Goal: Information Seeking & Learning: Learn about a topic

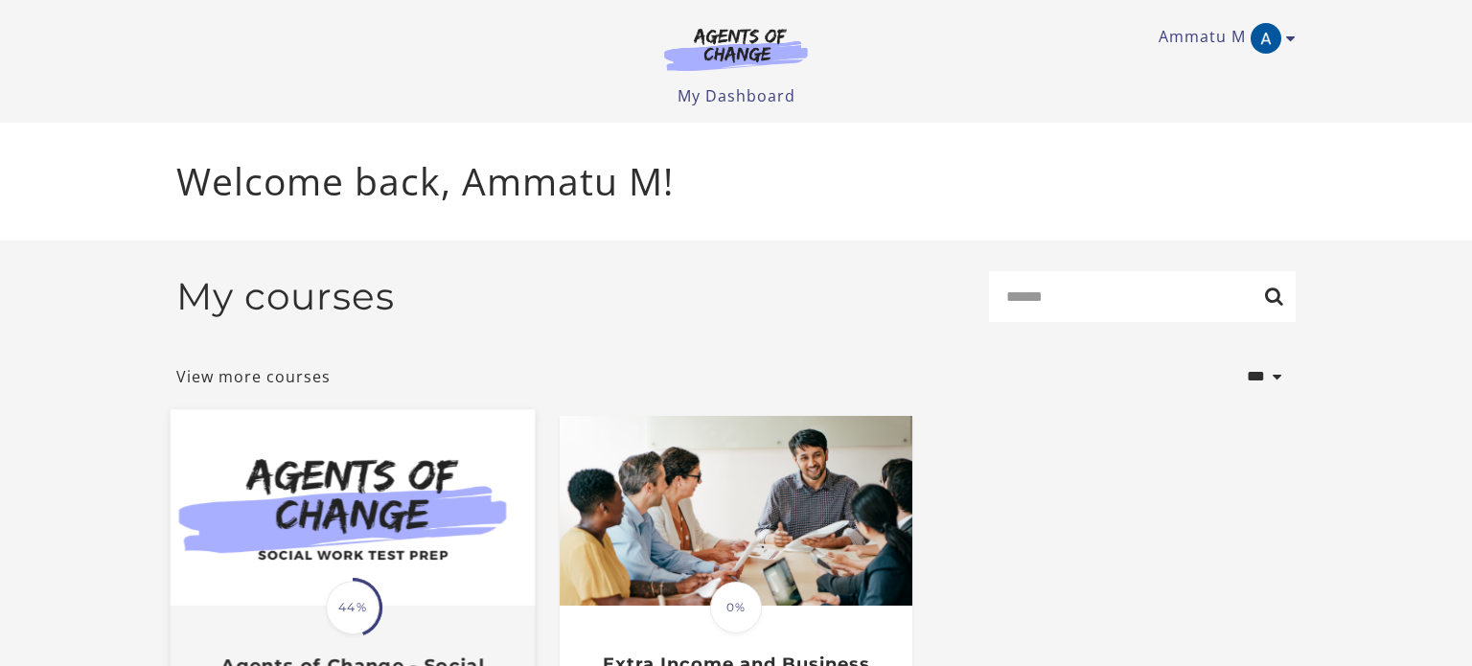
click at [309, 489] on img at bounding box center [353, 507] width 364 height 196
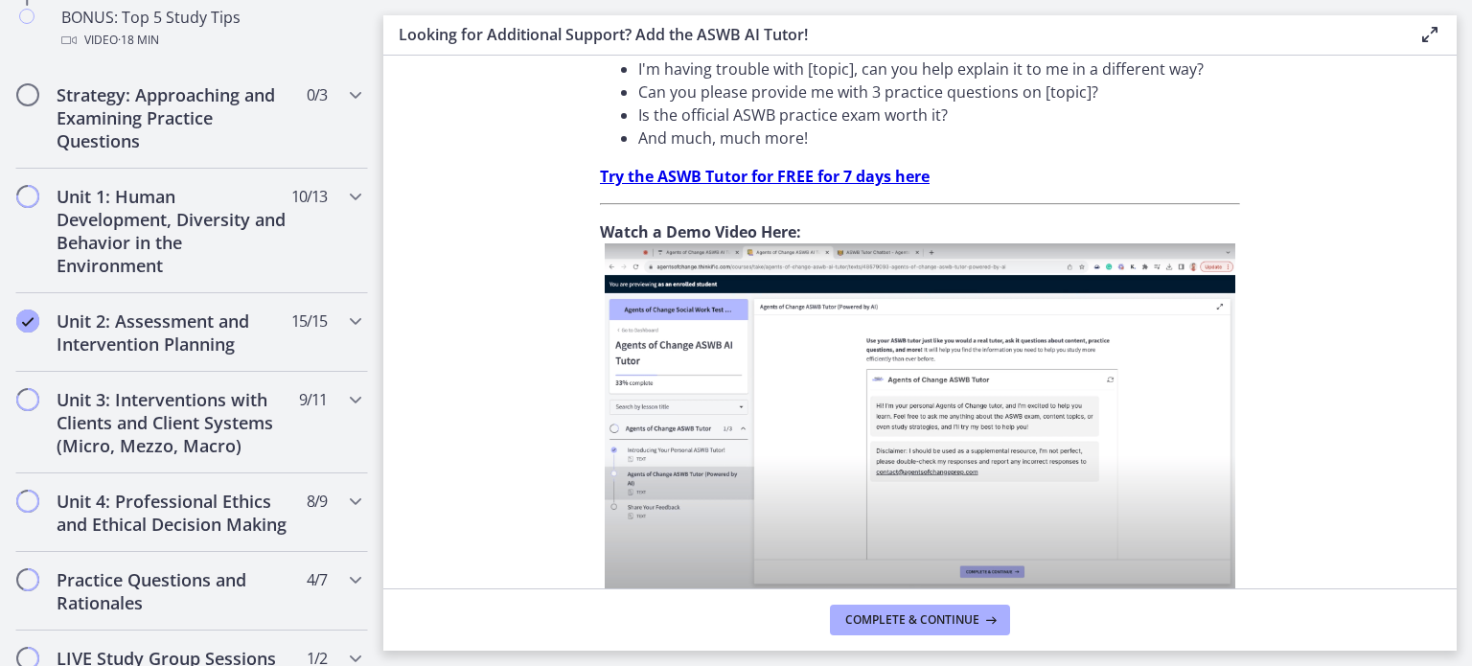
scroll to position [1458, 0]
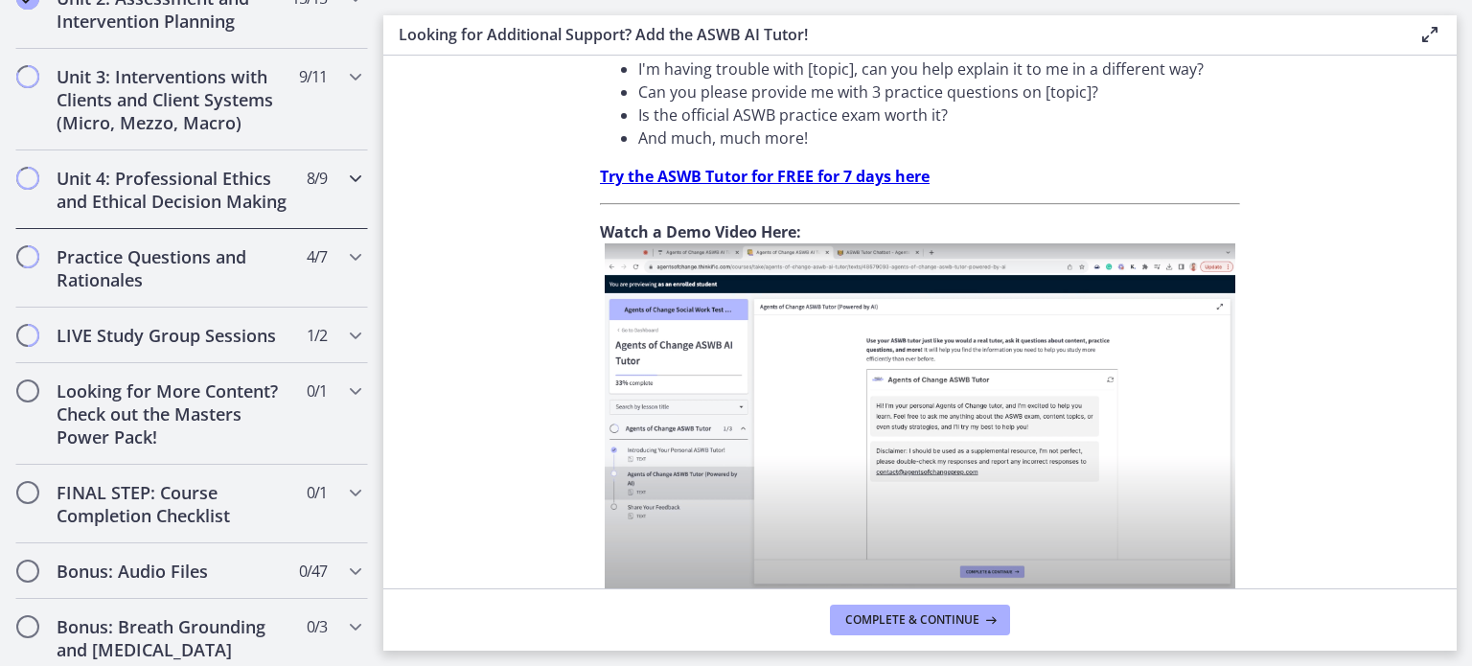
click at [139, 189] on h2 "Unit 4: Professional Ethics and Ethical Decision Making" at bounding box center [174, 190] width 234 height 46
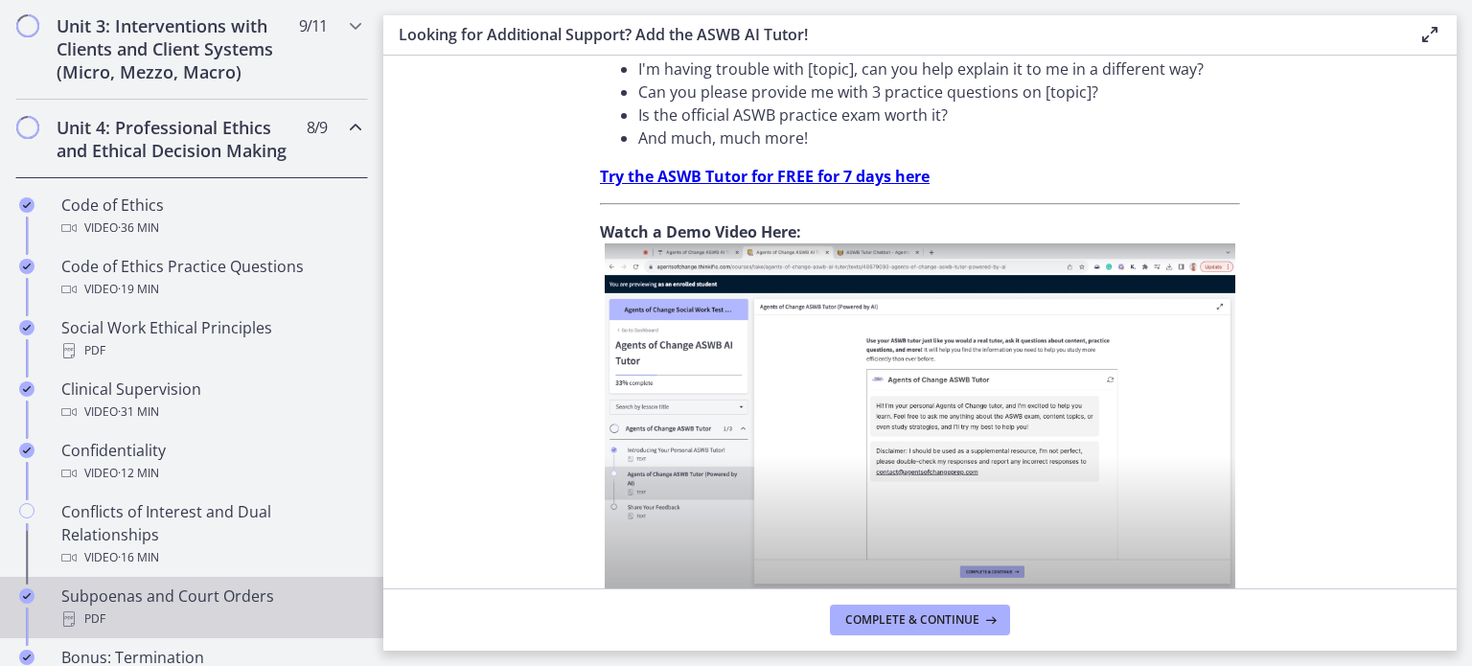
scroll to position [1008, 0]
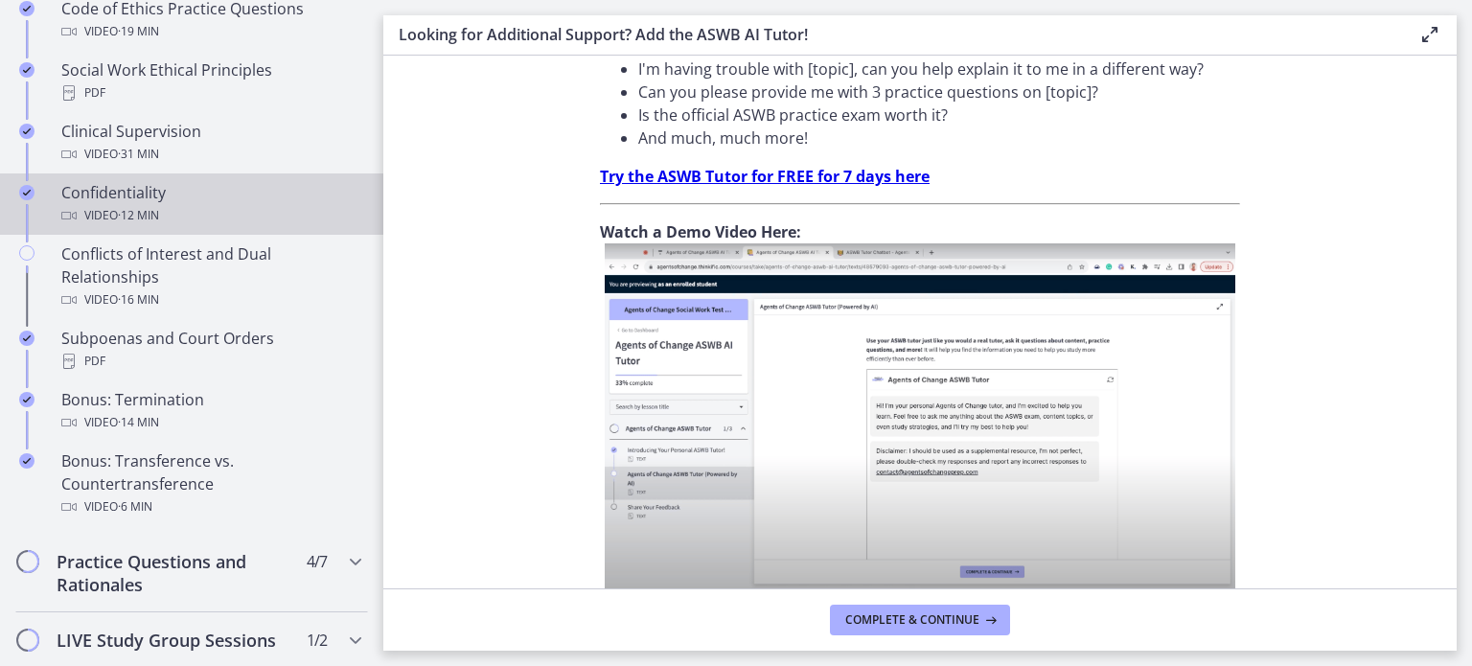
click at [140, 204] on span "· 12 min" at bounding box center [138, 215] width 41 height 23
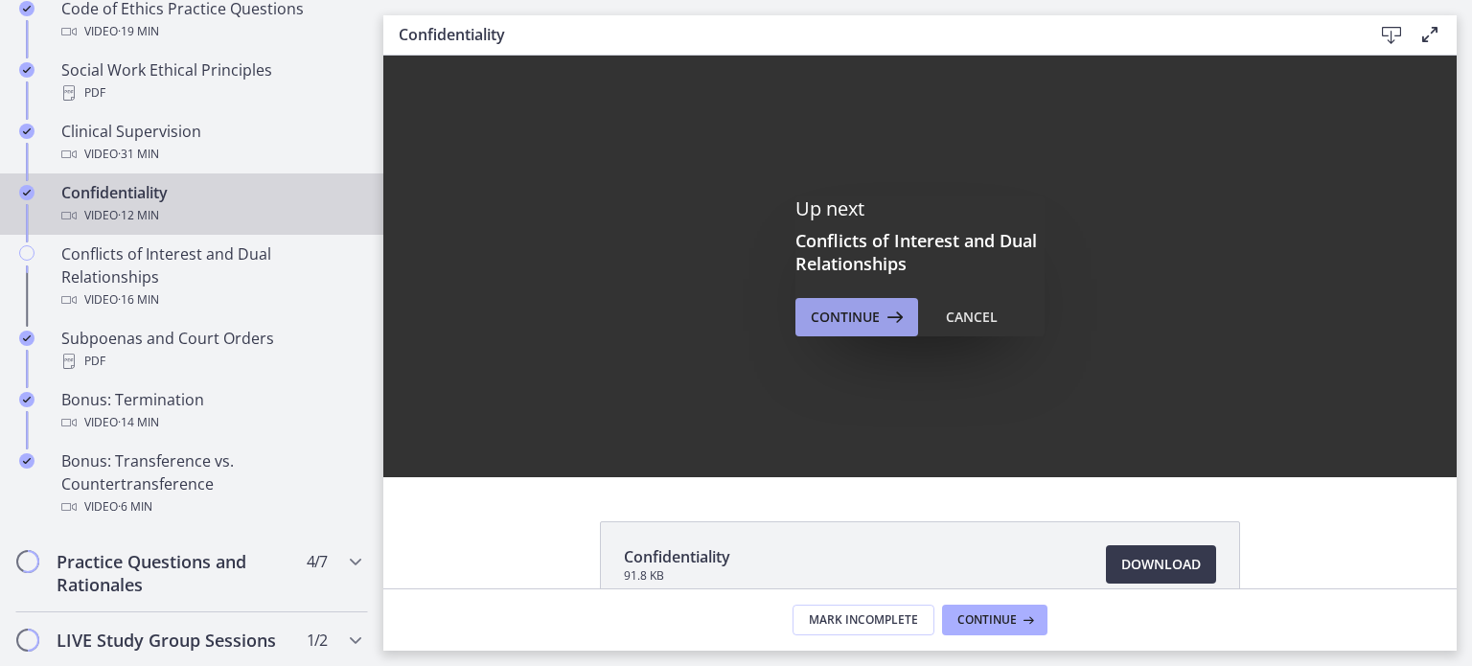
click at [863, 329] on button "Continue" at bounding box center [856, 317] width 123 height 38
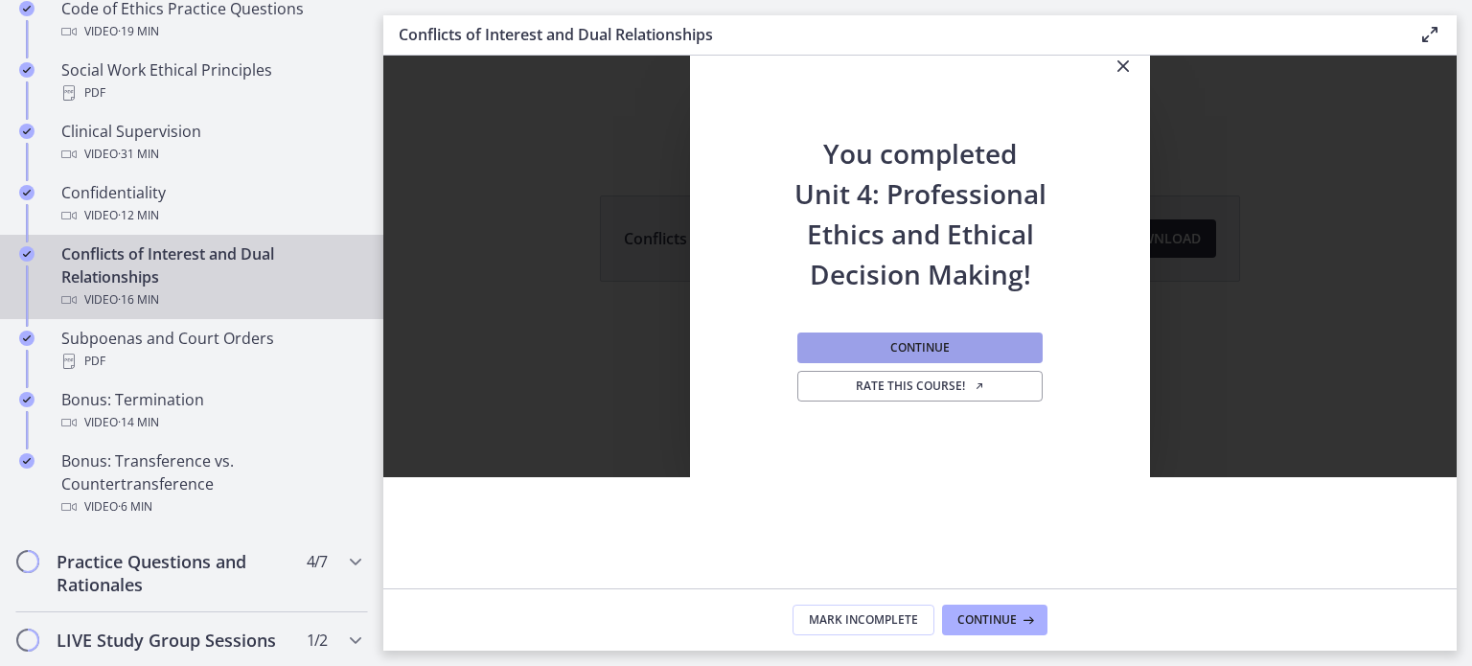
click at [886, 345] on button "Continue" at bounding box center [919, 347] width 245 height 31
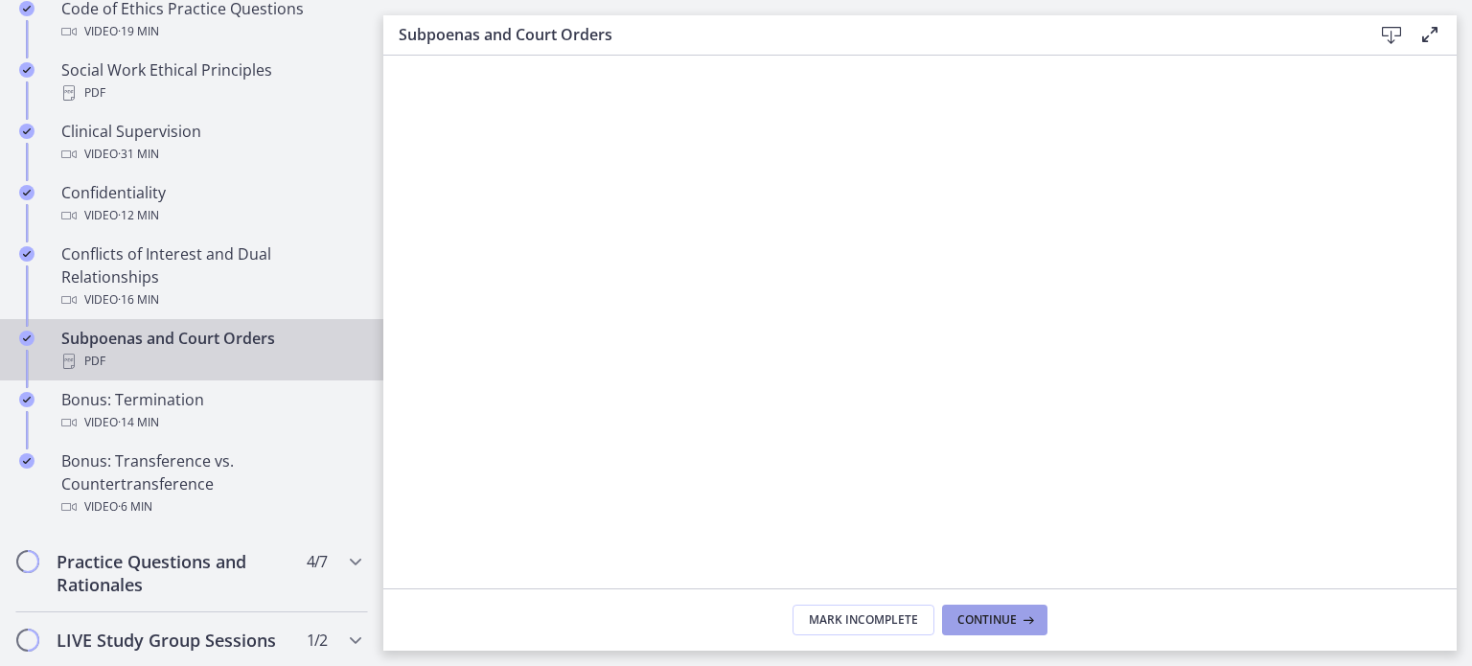
click at [974, 621] on span "Continue" at bounding box center [986, 619] width 59 height 15
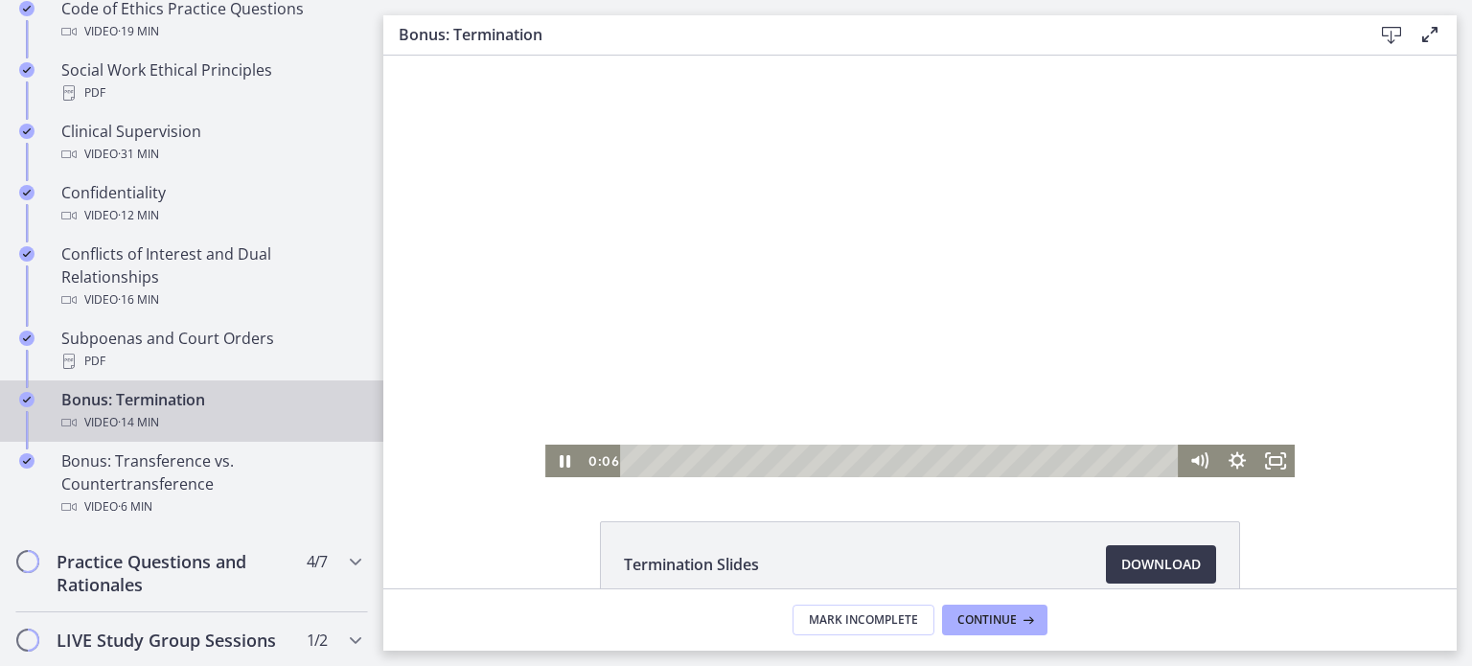
click at [677, 331] on div at bounding box center [919, 267] width 749 height 422
click at [683, 327] on div at bounding box center [919, 267] width 749 height 422
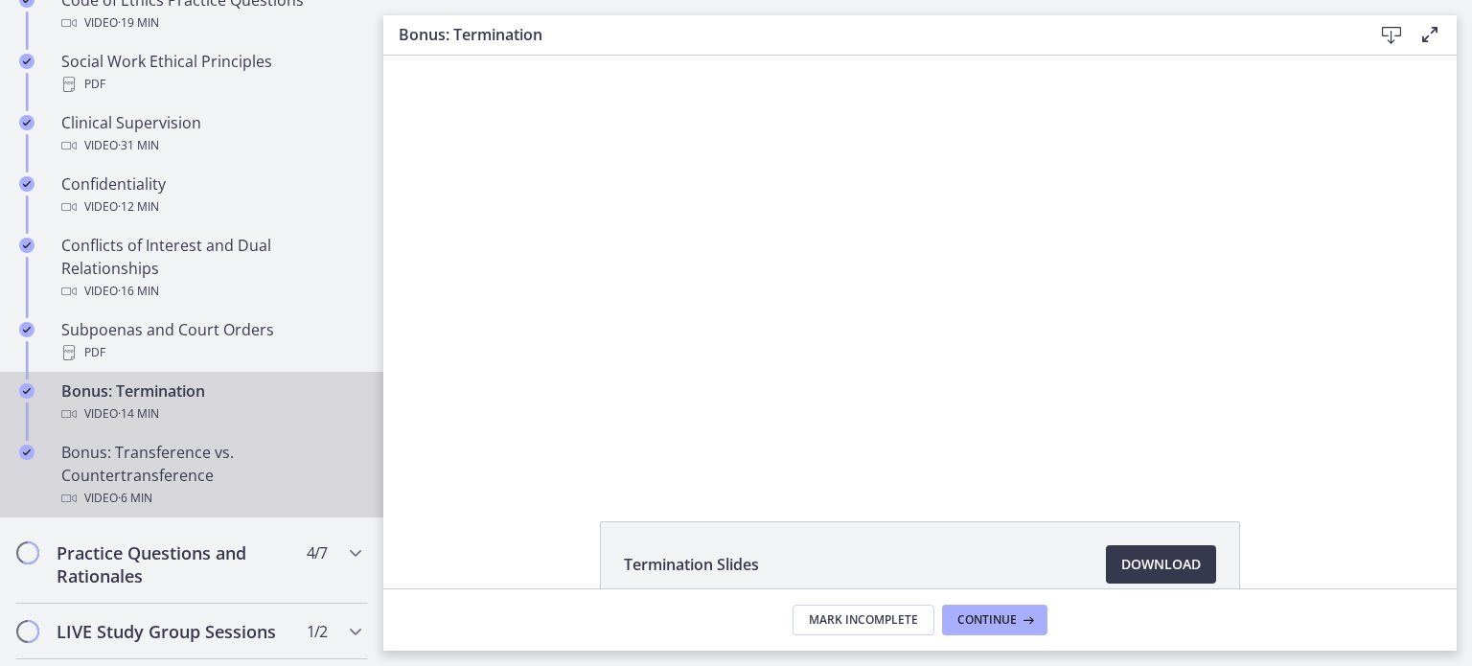
scroll to position [1027, 0]
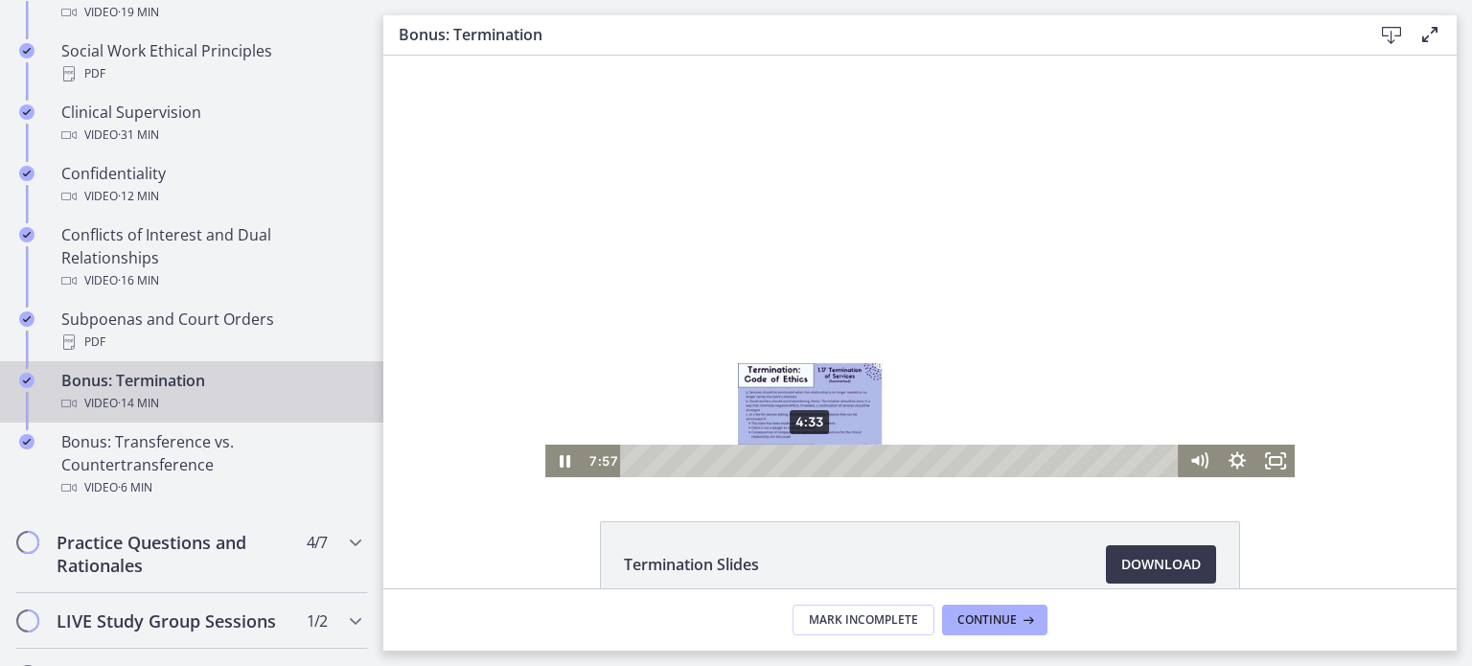
click at [811, 465] on div "4:33" at bounding box center [902, 461] width 536 height 33
click at [904, 293] on div at bounding box center [919, 267] width 749 height 422
click at [798, 398] on div at bounding box center [919, 267] width 749 height 422
click at [693, 310] on div at bounding box center [919, 267] width 749 height 422
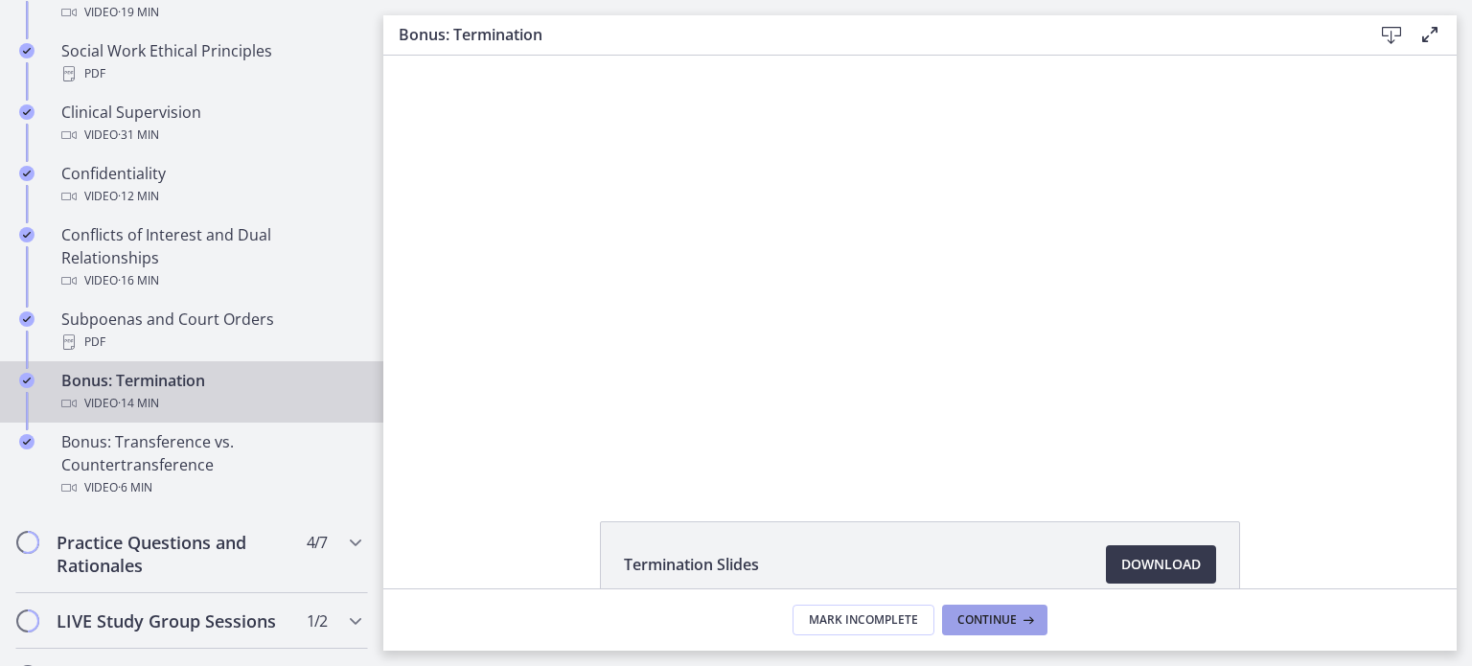
click at [1021, 622] on icon at bounding box center [1026, 619] width 19 height 15
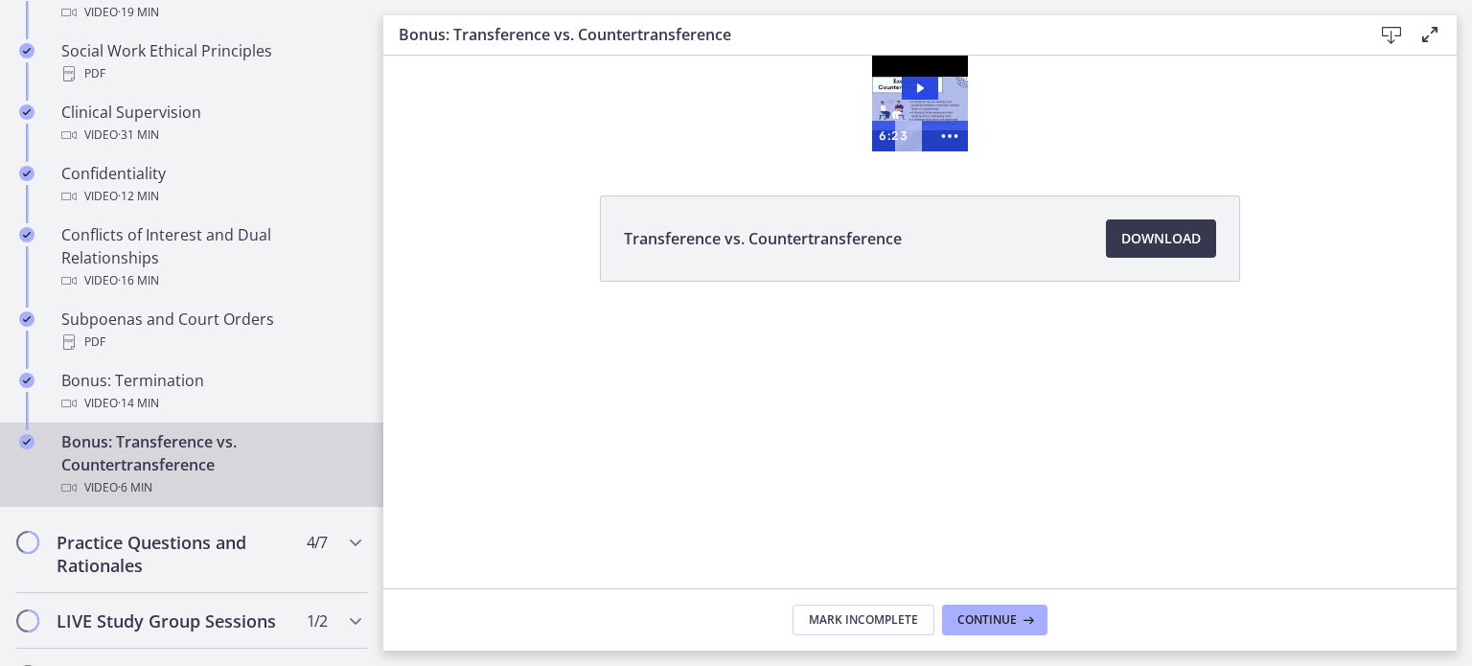
click at [206, 489] on div "Video · 6 min" at bounding box center [210, 487] width 299 height 23
click at [879, 458] on div "Transference vs. Countertransference Download Opens in a new window" at bounding box center [919, 322] width 1073 height 533
click at [913, 91] on icon "Play Video: ctfgtlmqvn4c72r5t72g.mp4" at bounding box center [920, 88] width 36 height 23
click at [93, 477] on div "Video · 6 min" at bounding box center [210, 487] width 299 height 23
click at [928, 103] on div at bounding box center [920, 104] width 96 height 96
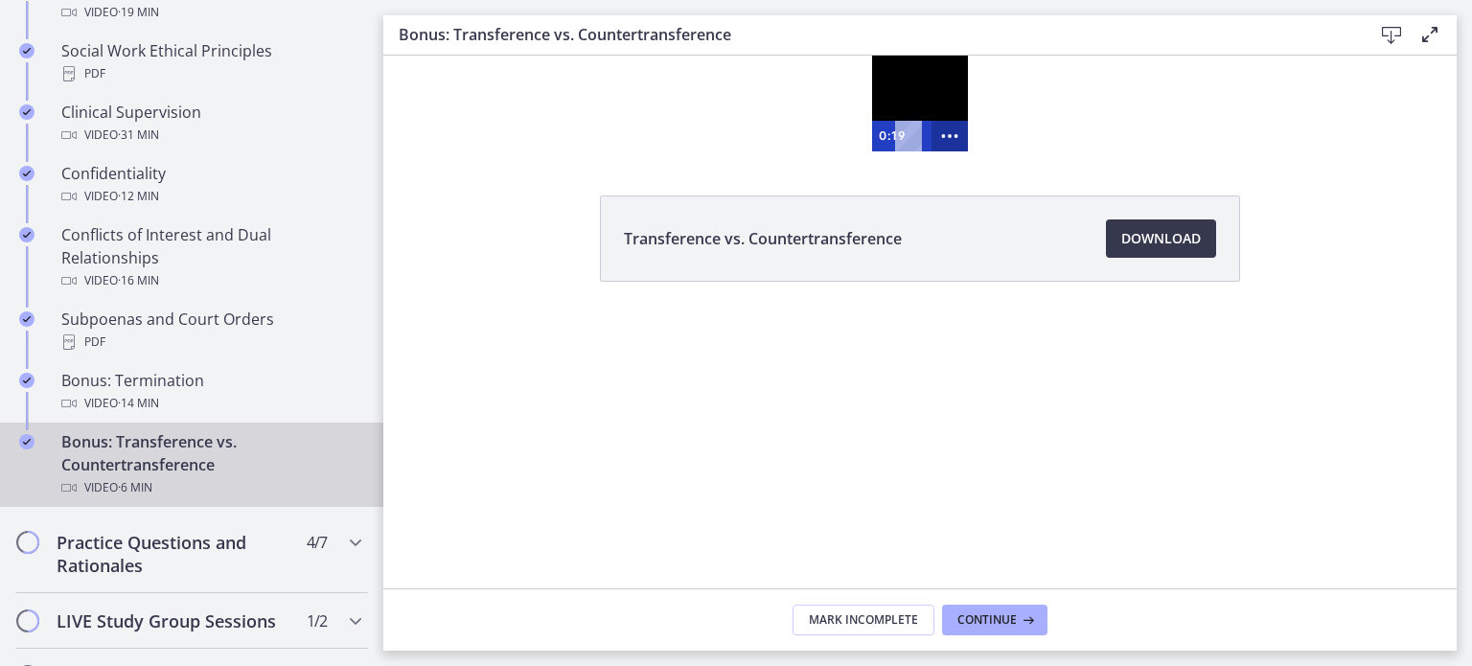
click at [944, 133] on icon "Show more buttons" at bounding box center [949, 136] width 36 height 31
click at [911, 144] on icon "Fullscreen" at bounding box center [913, 136] width 36 height 31
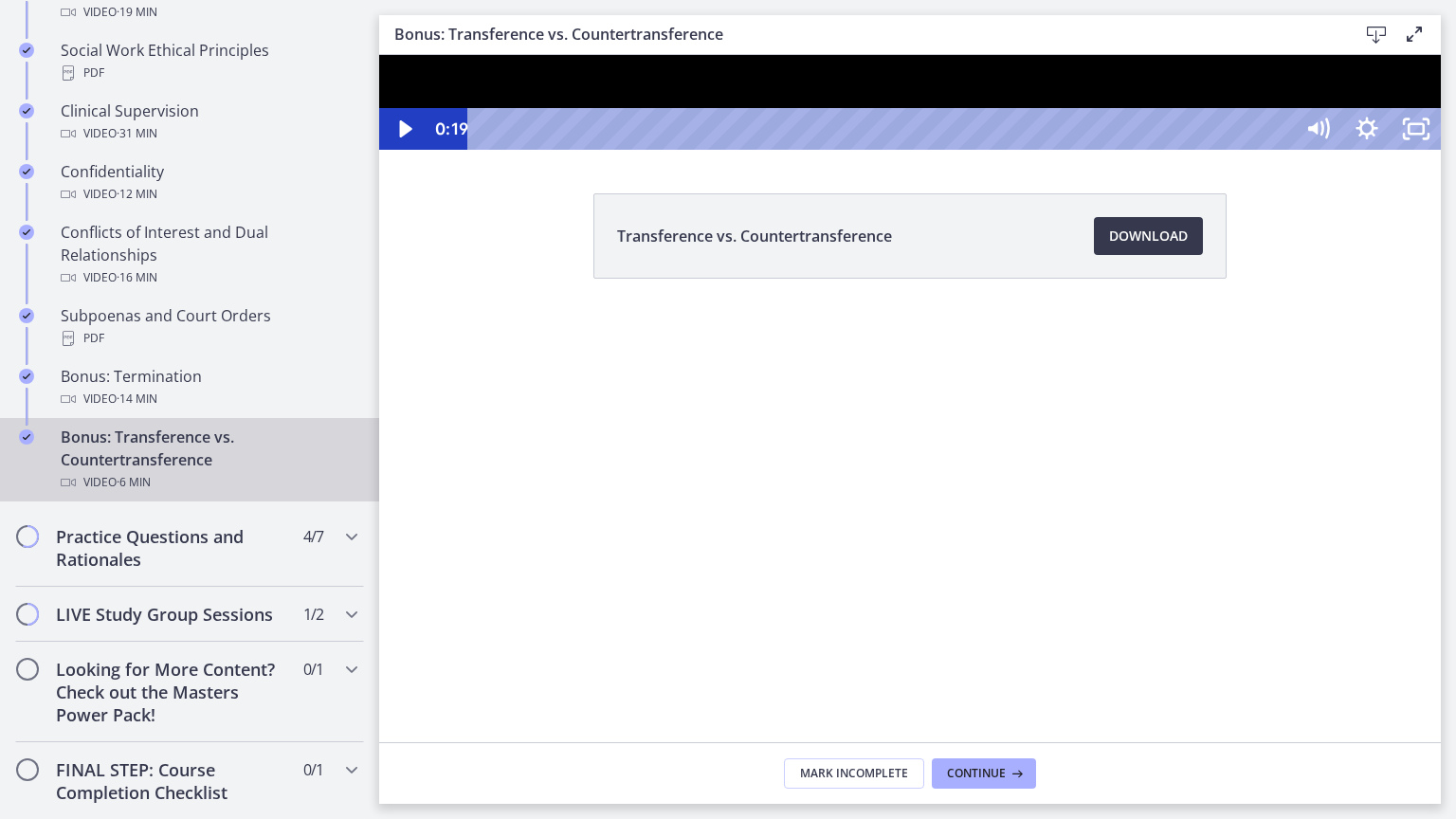
click at [1208, 149] on div at bounding box center [909, 103] width 1061 height 95
click at [1440, 149] on div at bounding box center [909, 103] width 1061 height 95
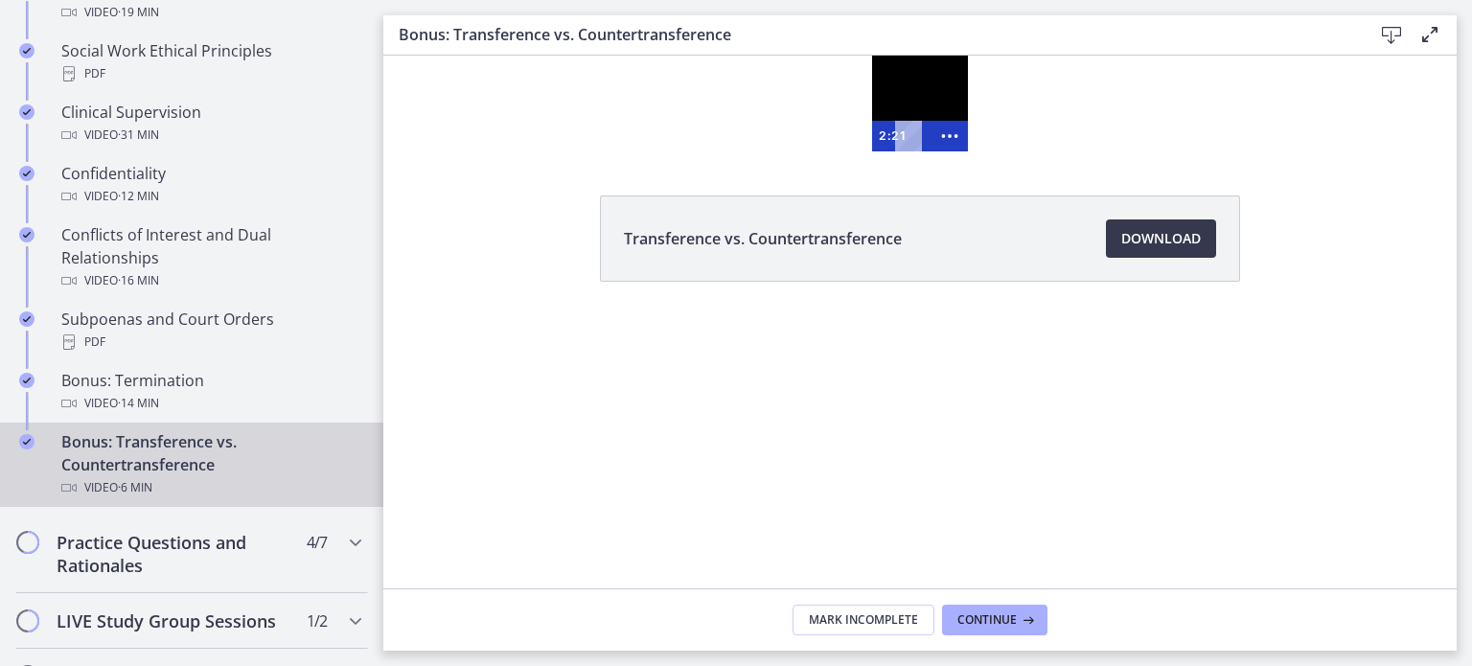
click at [905, 113] on div at bounding box center [920, 104] width 96 height 96
click at [953, 136] on icon "Show more buttons" at bounding box center [949, 136] width 36 height 31
click at [953, 136] on icon "Show fewer buttons" at bounding box center [949, 136] width 36 height 31
click at [953, 136] on icon "Show more buttons" at bounding box center [949, 136] width 36 height 31
click at [914, 144] on icon "Fullscreen" at bounding box center [913, 136] width 36 height 31
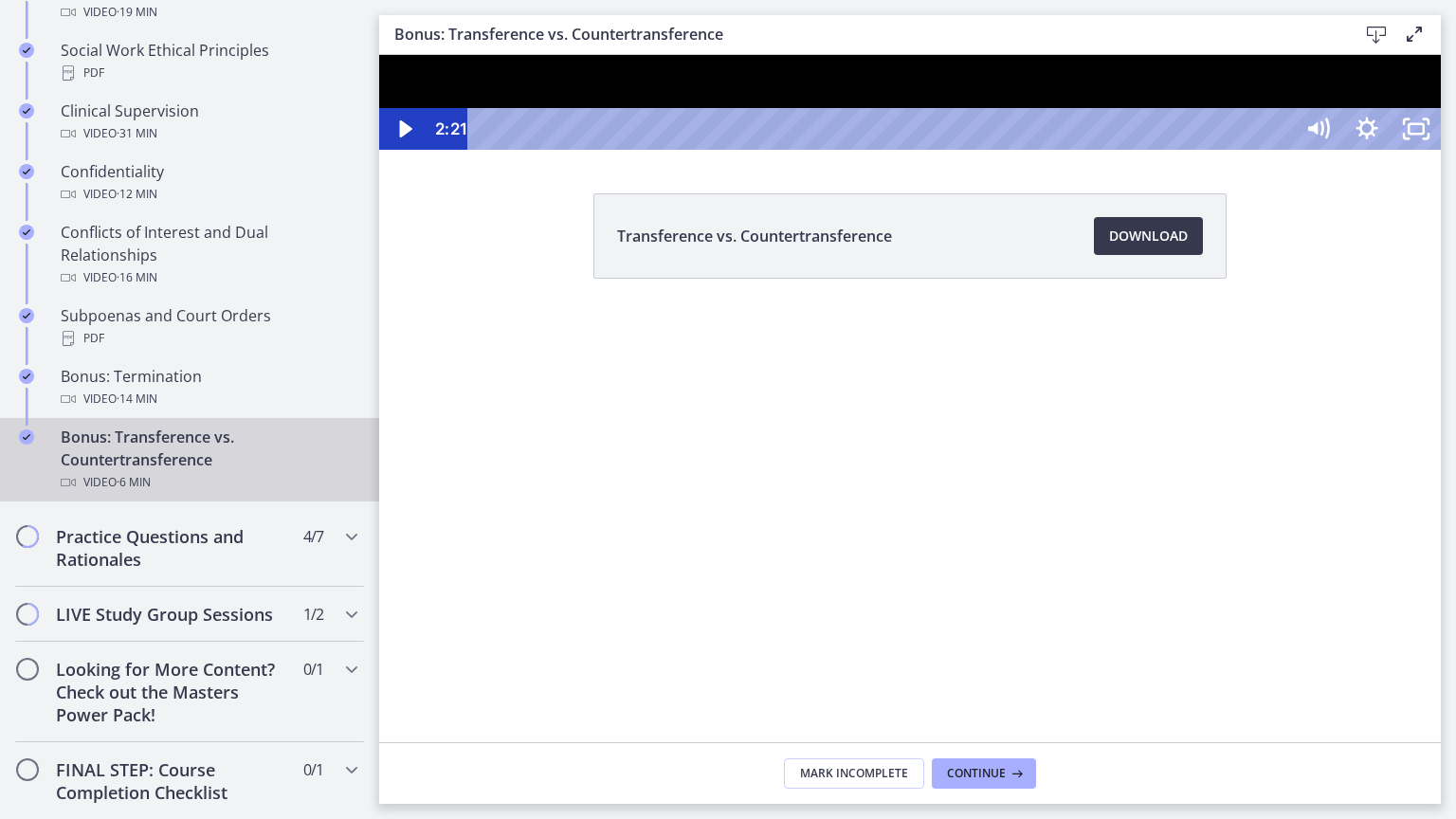
click at [956, 149] on div at bounding box center [909, 103] width 1061 height 95
click at [896, 149] on div at bounding box center [909, 103] width 1061 height 95
click at [895, 149] on div at bounding box center [909, 103] width 1061 height 95
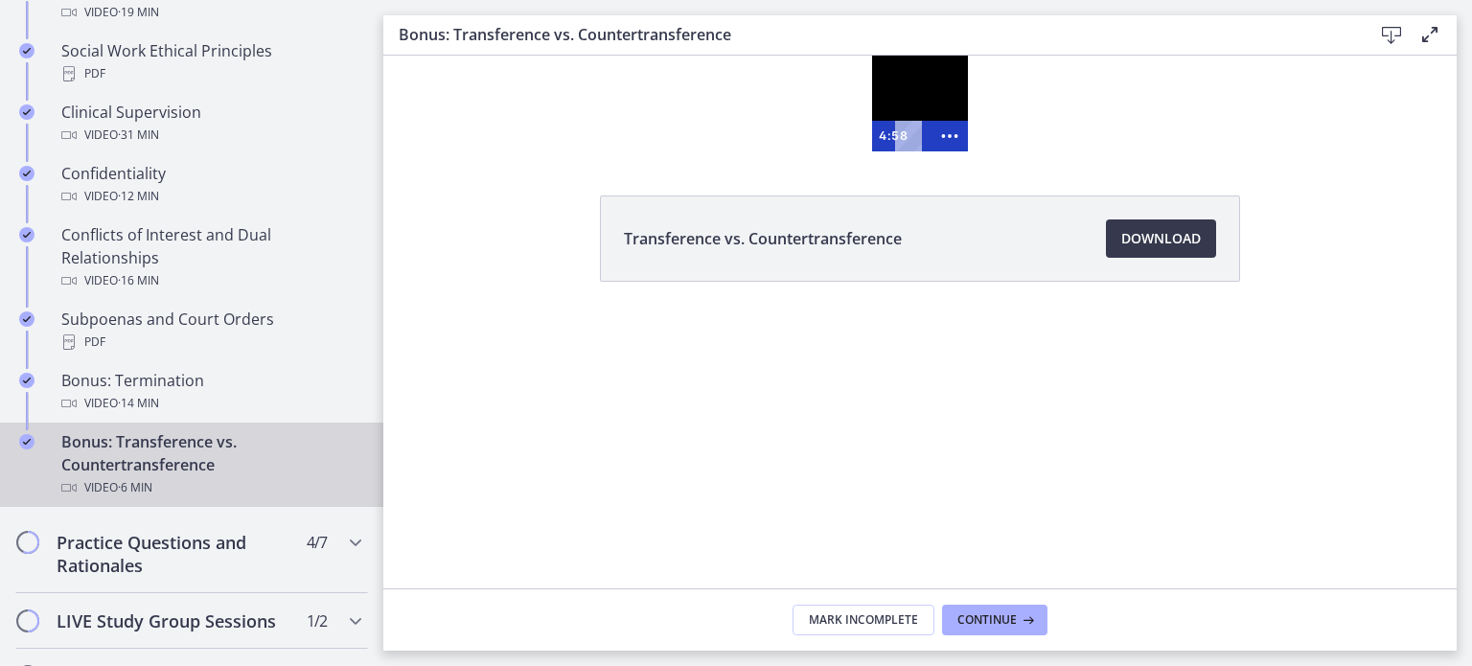
click at [929, 117] on div at bounding box center [920, 104] width 96 height 96
click at [950, 113] on div at bounding box center [920, 104] width 96 height 96
click at [950, 134] on circle "Show more buttons" at bounding box center [950, 136] width 4 height 4
click at [912, 140] on icon "Fullscreen" at bounding box center [913, 136] width 36 height 31
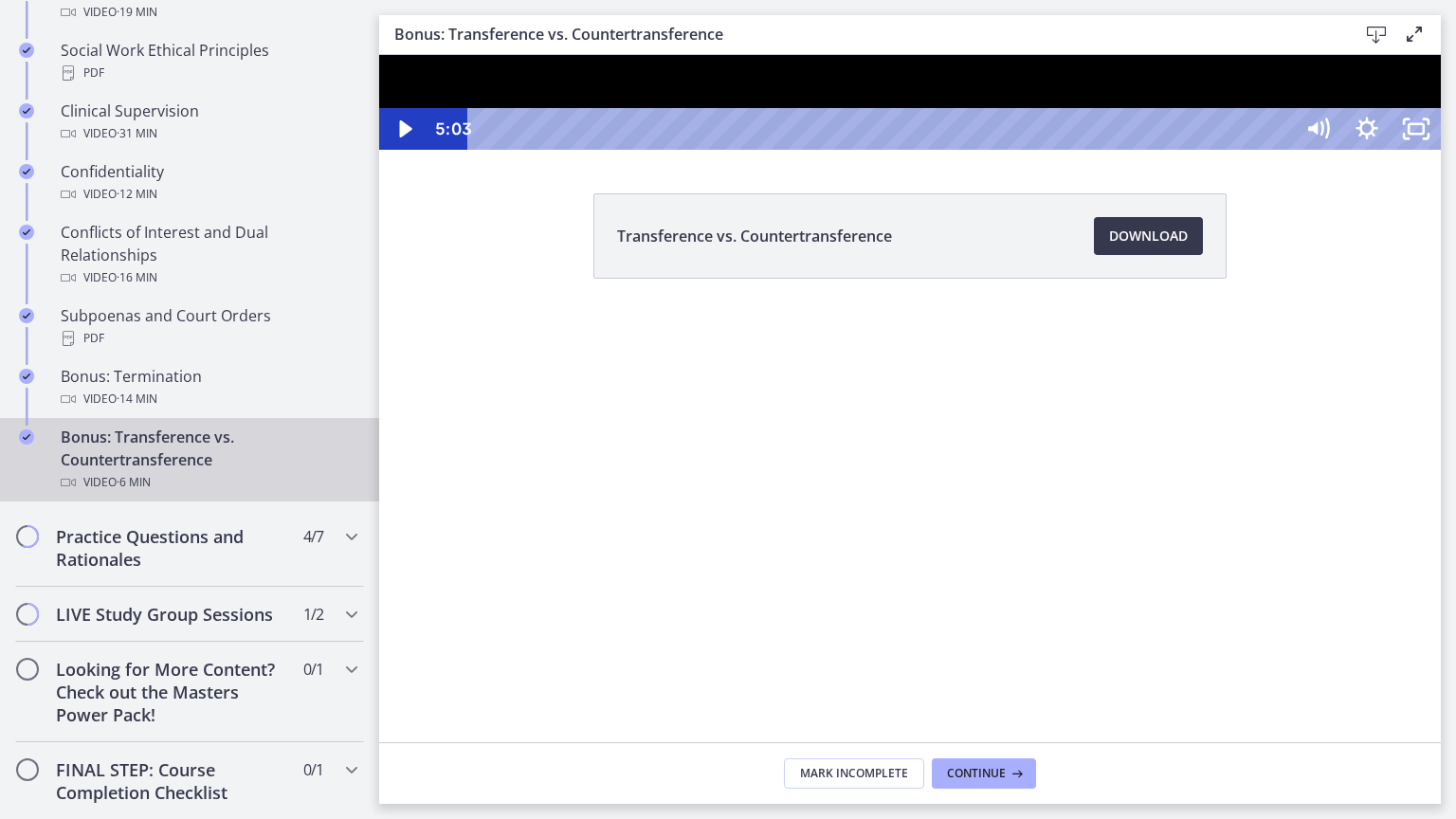
click at [919, 149] on div at bounding box center [909, 103] width 1061 height 95
click at [1117, 149] on div at bounding box center [909, 103] width 1061 height 95
click at [1440, 149] on div "Click for sound @keyframes VOLUME_SMALL_WAVE_FLASH { 0% { opacity: 0; } 33% { o…" at bounding box center [909, 103] width 1061 height 95
click at [1445, 154] on icon "Unfullscreen" at bounding box center [1415, 129] width 58 height 50
